Goal: Transaction & Acquisition: Purchase product/service

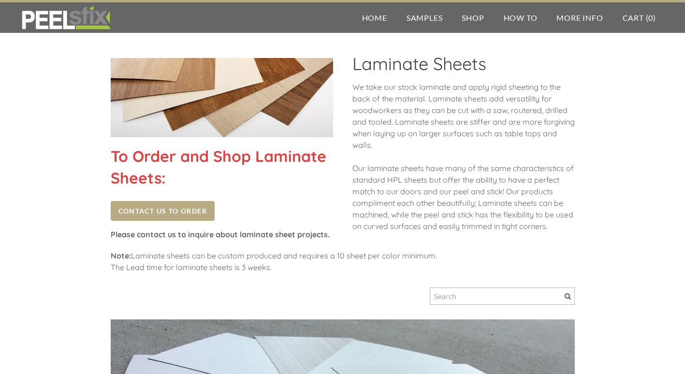
click at [137, 89] on img at bounding box center [222, 97] width 222 height 79
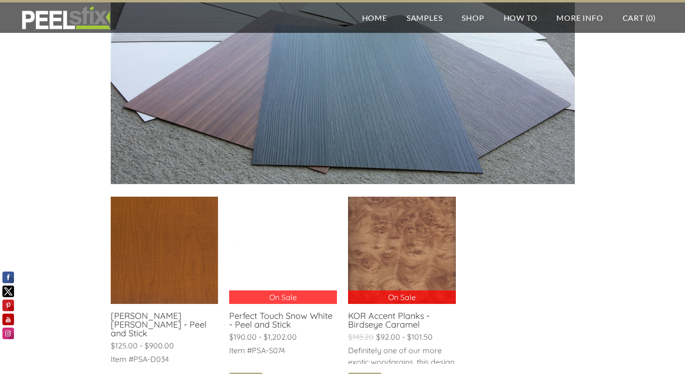
scroll to position [387, 0]
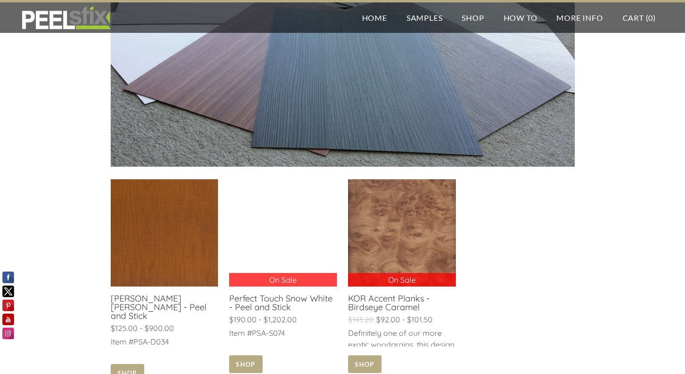
click at [171, 215] on link at bounding box center [164, 281] width 107 height 205
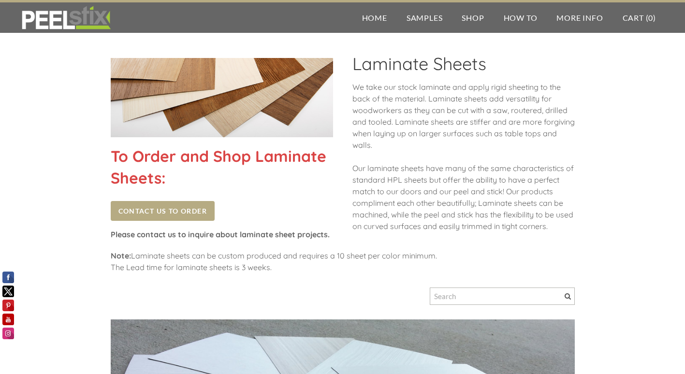
click at [129, 86] on img at bounding box center [222, 97] width 222 height 79
